Goal: Information Seeking & Learning: Learn about a topic

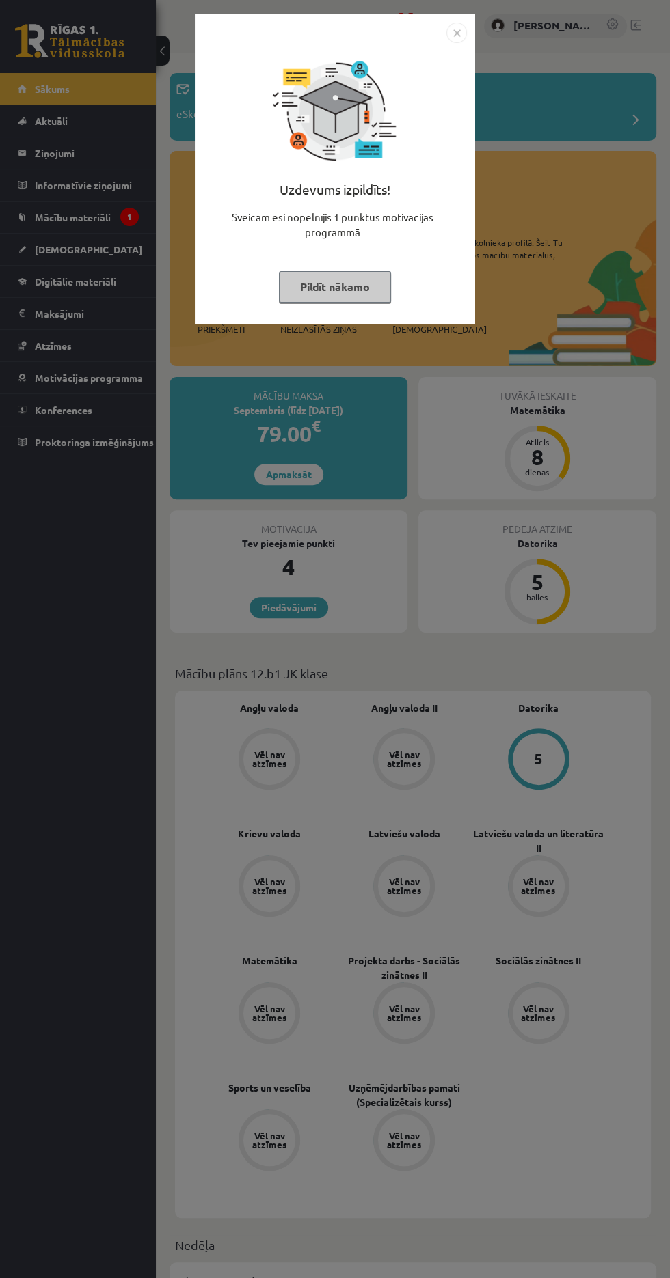
click at [343, 292] on button "Pildīt nākamo" at bounding box center [335, 286] width 112 height 31
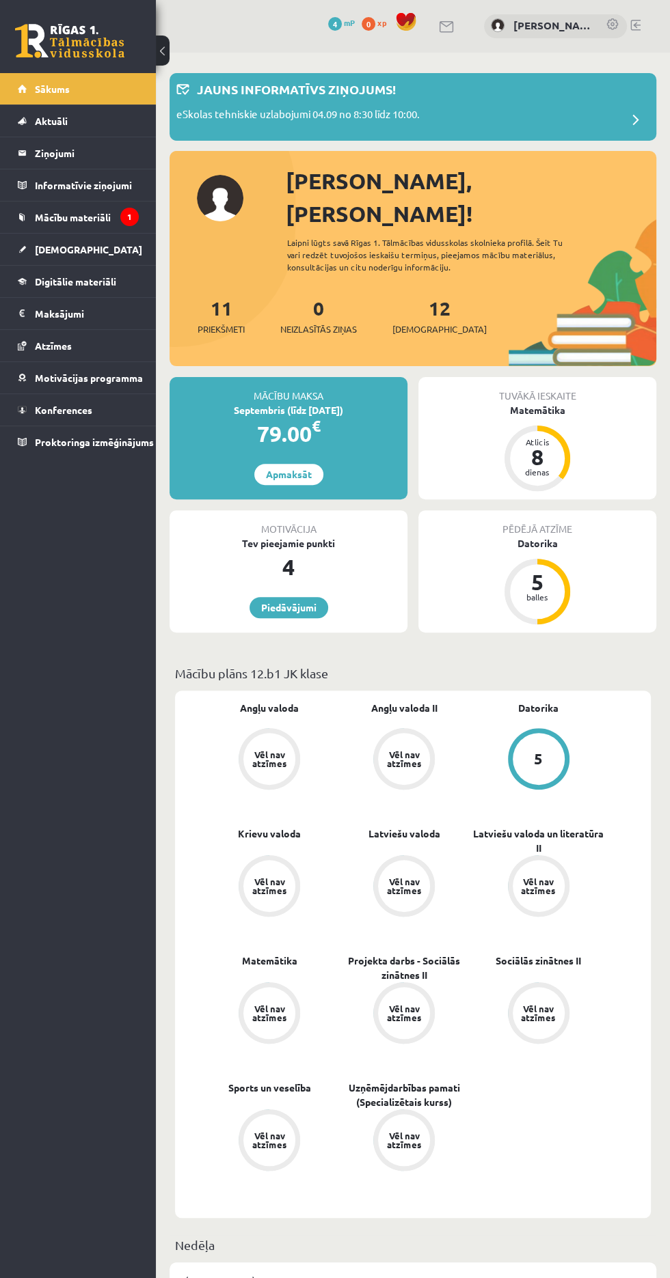
click at [634, 424] on div "Tuvākā ieskaite Matemātika Atlicis 8 dienas" at bounding box center [537, 438] width 238 height 122
click at [593, 421] on div "Tuvākā ieskaite Matemātika Atlicis 8 dienas" at bounding box center [537, 438] width 238 height 122
click at [587, 411] on div "Tuvākā ieskaite Matemātika Atlicis 8 dienas" at bounding box center [537, 438] width 238 height 122
click at [525, 446] on div "8" at bounding box center [537, 457] width 41 height 22
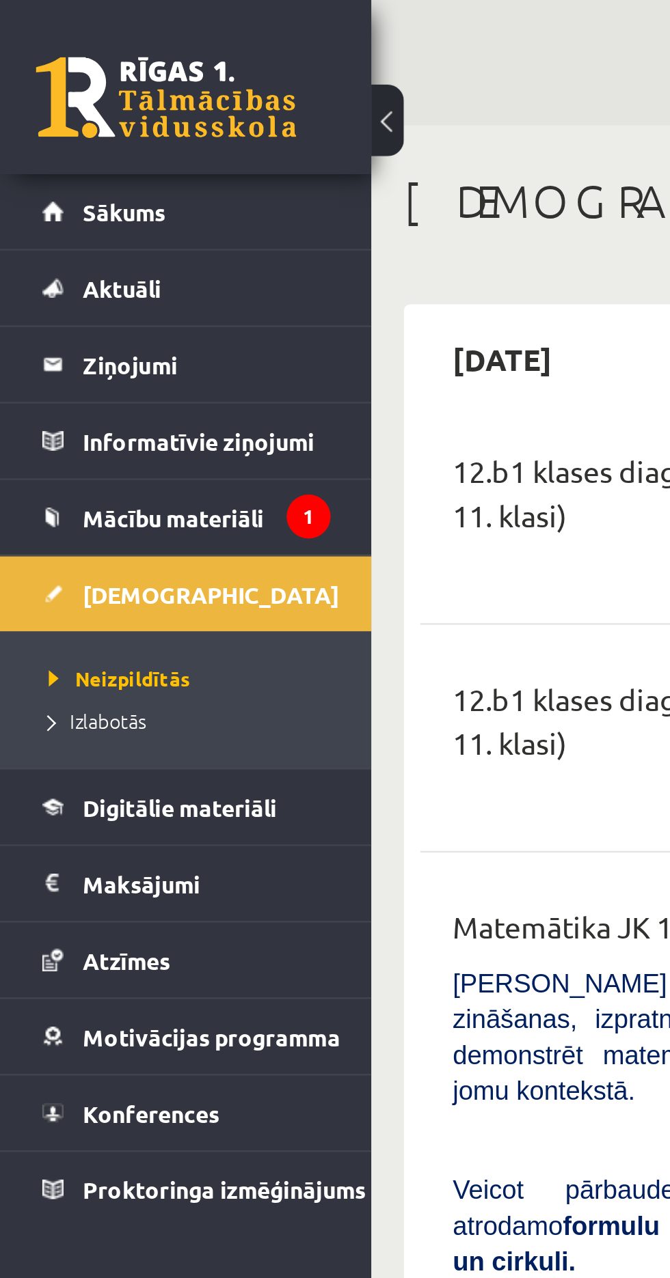
click at [98, 217] on span "Mācību materiāli" at bounding box center [73, 217] width 76 height 12
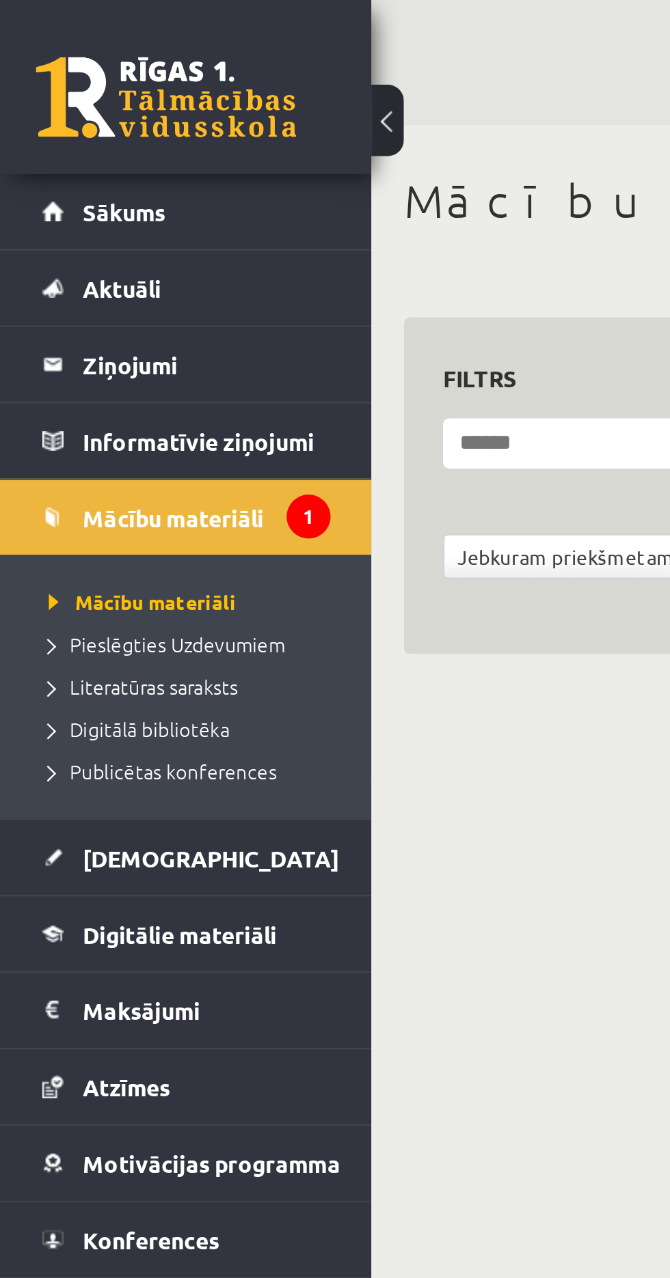
click at [118, 217] on link "Mācību materiāli" at bounding box center [78, 217] width 121 height 31
click at [78, 83] on link "Sākums" at bounding box center [78, 88] width 121 height 31
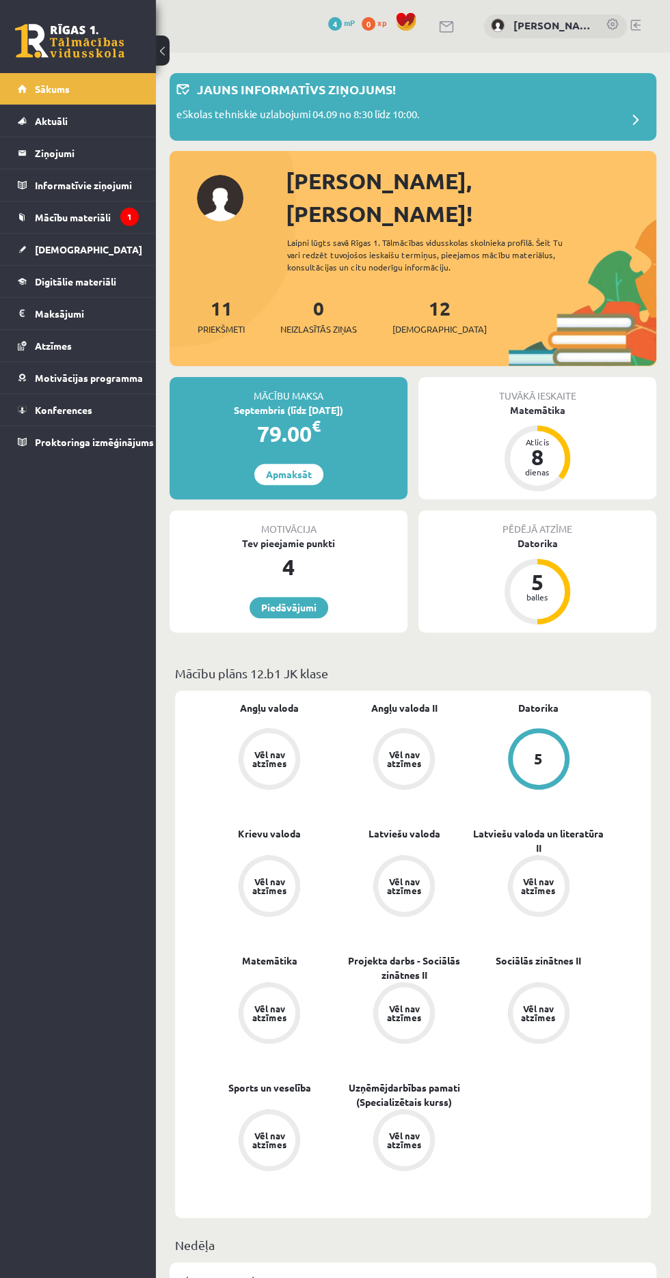
click at [84, 249] on link "[DEMOGRAPHIC_DATA]" at bounding box center [78, 249] width 121 height 31
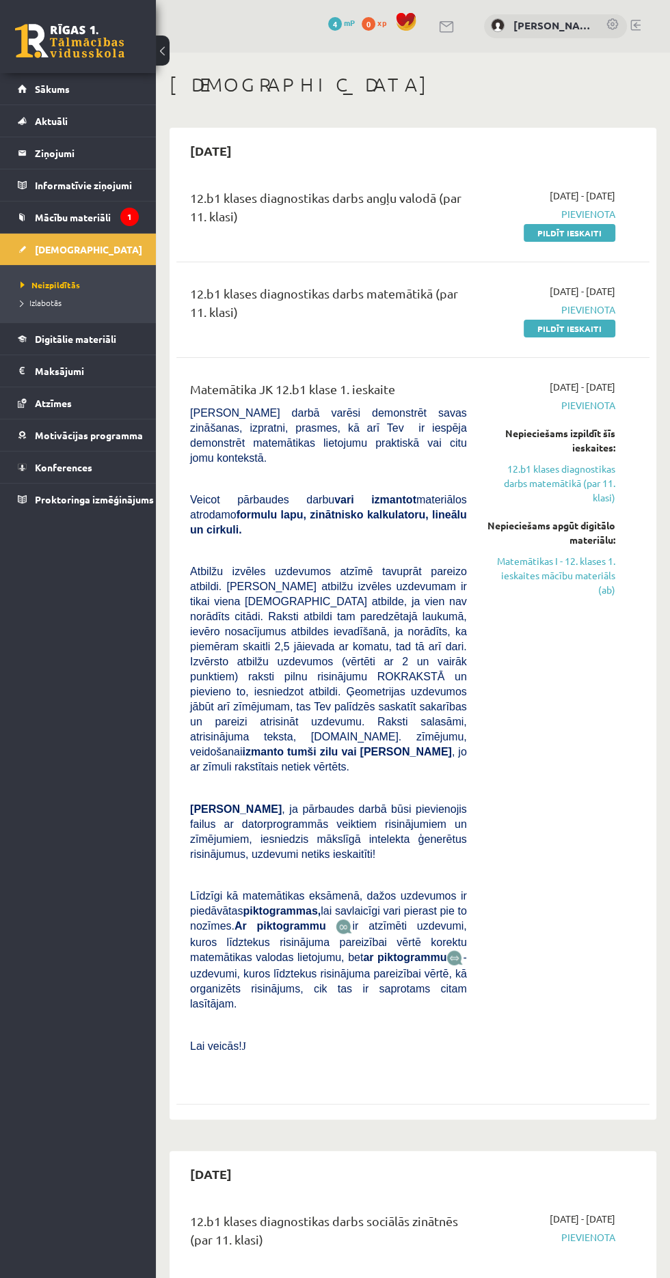
scroll to position [7, 0]
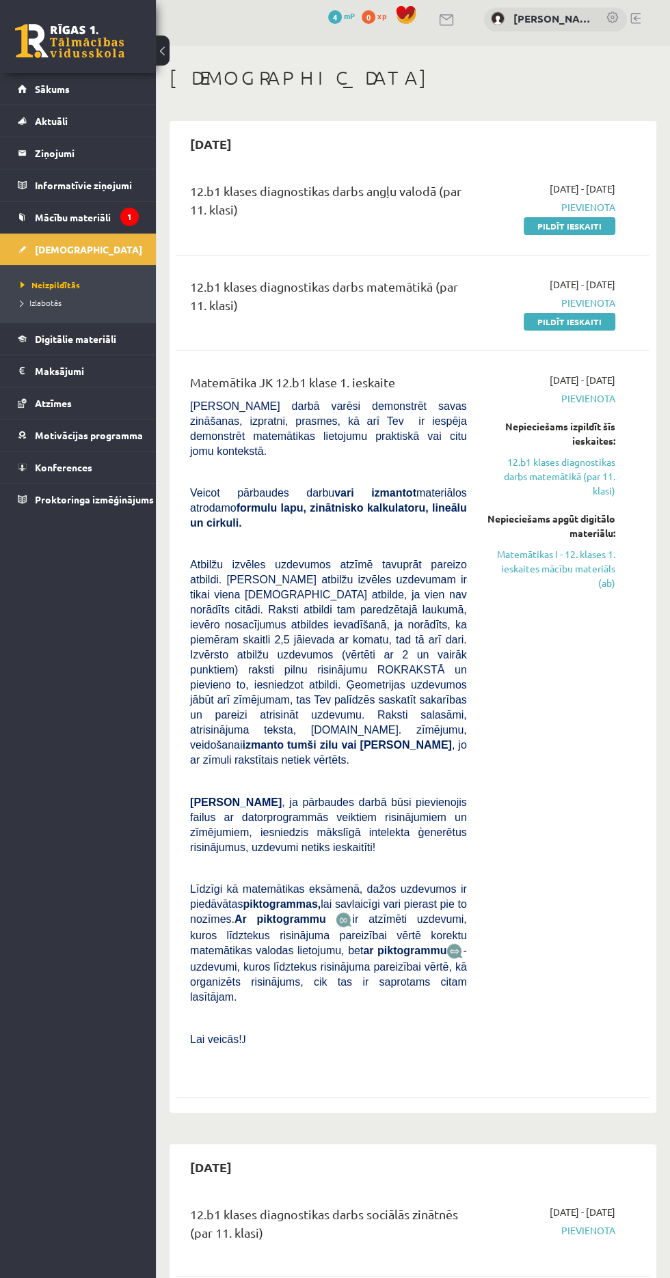
click at [304, 191] on div "12.b1 klases diagnostikas darbs angļu valodā (par 11. klasi)" at bounding box center [328, 204] width 277 height 44
click at [399, 230] on div "12.b1 klases diagnostikas darbs angļu valodā (par 11. klasi)" at bounding box center [328, 207] width 297 height 51
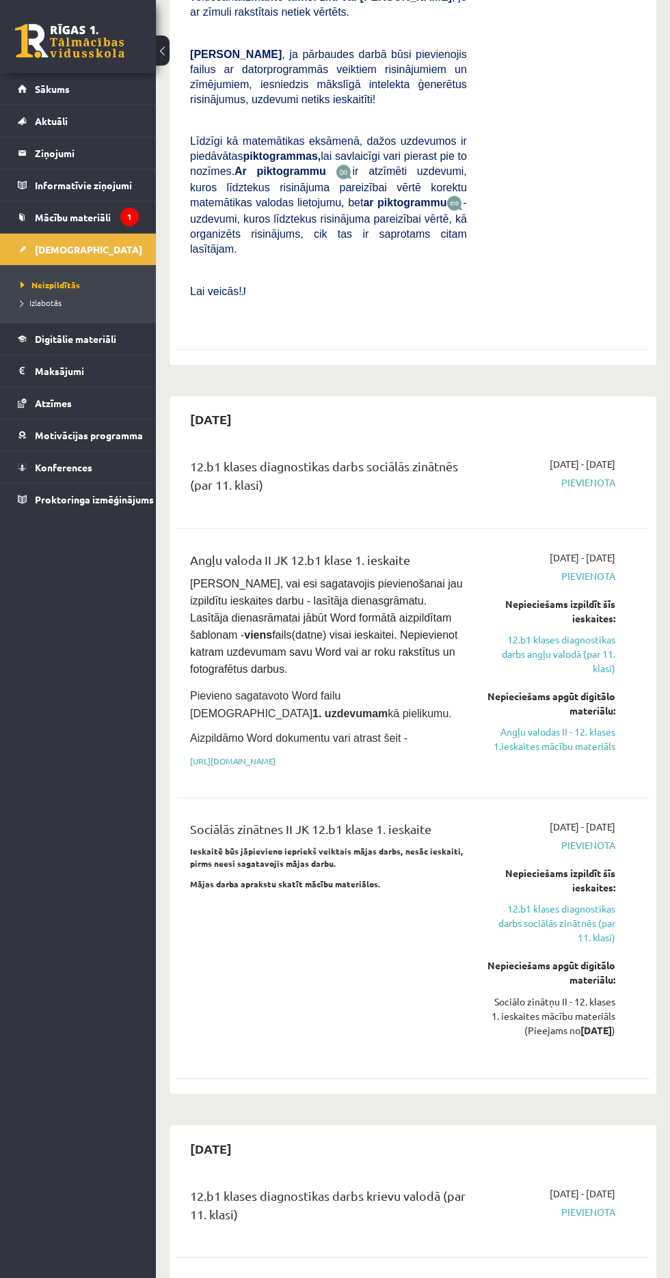
scroll to position [757, 0]
